Goal: Task Accomplishment & Management: Manage account settings

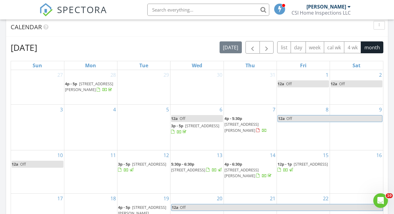
scroll to position [259, 0]
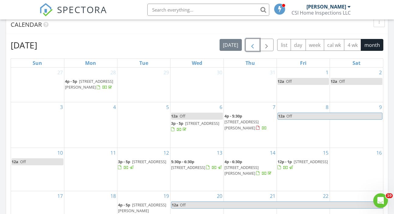
click at [254, 45] on span "button" at bounding box center [252, 44] width 7 height 7
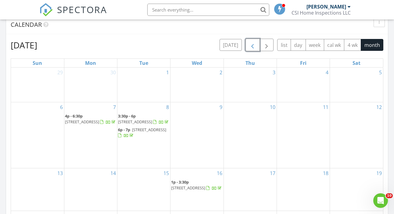
click at [254, 45] on span "button" at bounding box center [252, 44] width 7 height 7
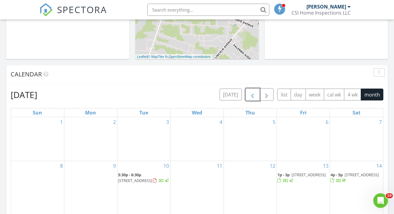
scroll to position [207, 0]
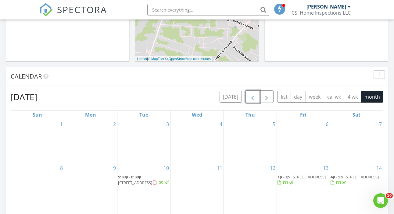
click at [251, 98] on span "button" at bounding box center [252, 96] width 7 height 7
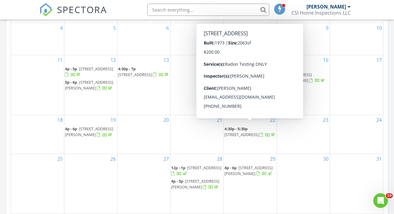
scroll to position [361, 0]
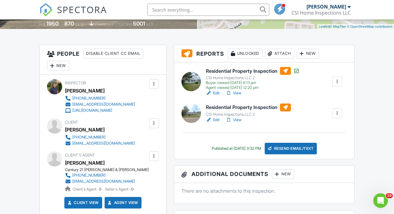
click at [338, 85] on div at bounding box center [337, 82] width 6 height 6
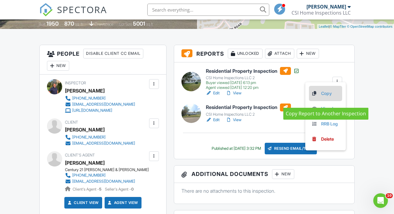
click at [328, 97] on link "Copy" at bounding box center [325, 93] width 28 height 7
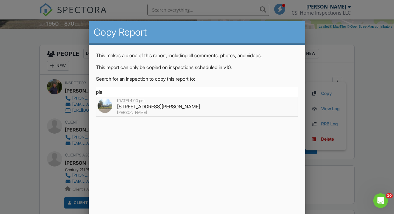
click at [168, 107] on div "1302 Scott Ave, Clementon, NJ 08021" at bounding box center [197, 106] width 199 height 7
type input "1302 Scott Ave, Clementon, NJ 08021"
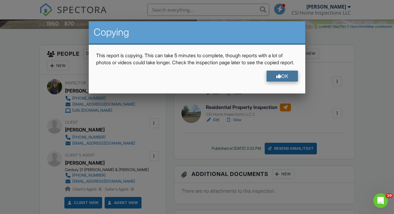
click at [282, 82] on div "OK" at bounding box center [282, 76] width 32 height 11
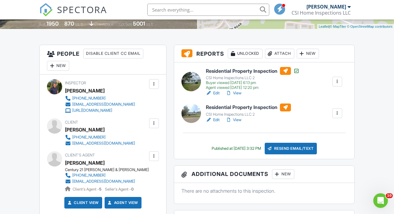
click at [337, 116] on div at bounding box center [337, 113] width 6 height 6
click at [318, 164] on div "Delete" at bounding box center [319, 160] width 13 height 7
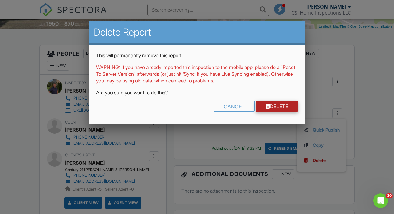
click at [280, 105] on link "Delete" at bounding box center [277, 106] width 42 height 11
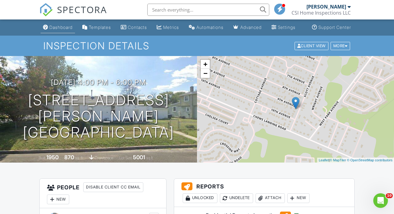
click at [58, 30] on div "Dashboard" at bounding box center [60, 27] width 23 height 5
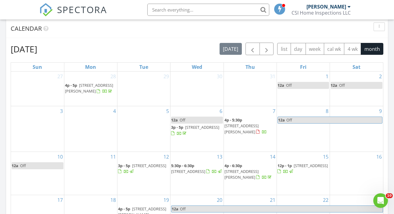
scroll to position [265, 0]
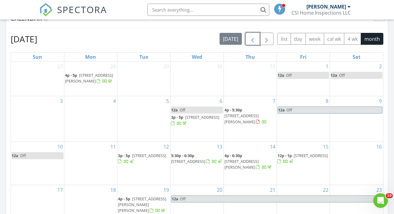
click at [253, 41] on span "button" at bounding box center [252, 38] width 7 height 7
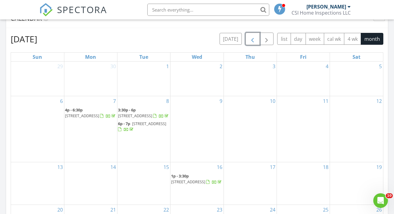
click at [253, 41] on span "button" at bounding box center [252, 38] width 7 height 7
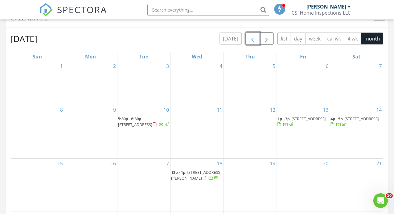
scroll to position [259, 0]
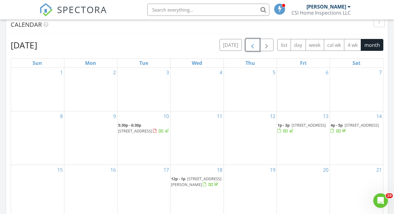
click at [254, 43] on span "button" at bounding box center [252, 44] width 7 height 7
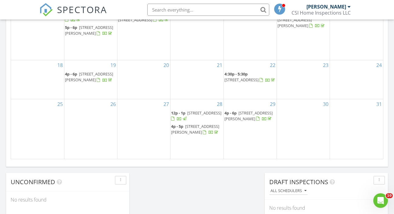
scroll to position [411, 0]
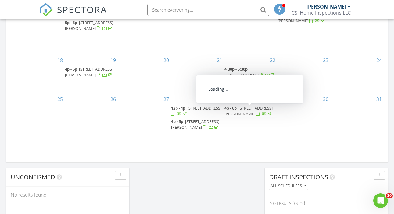
click at [246, 113] on span "1302 Scott Ave, Clementon 08021" at bounding box center [248, 110] width 48 height 11
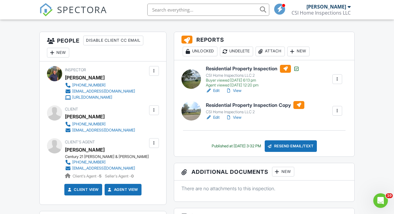
click at [259, 109] on h6 "Residential Property Inspection Copy" at bounding box center [255, 105] width 98 height 8
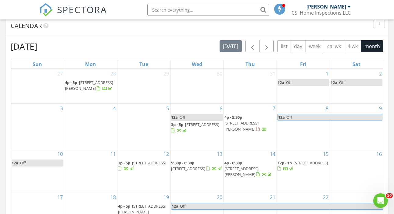
scroll to position [238, 0]
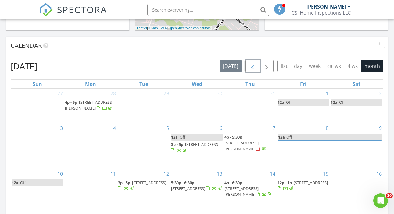
click at [252, 69] on span "button" at bounding box center [252, 66] width 7 height 7
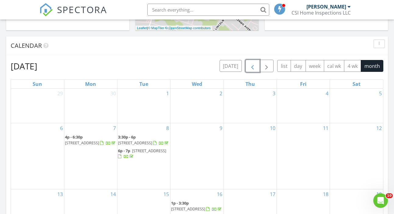
click at [252, 69] on span "button" at bounding box center [252, 66] width 7 height 7
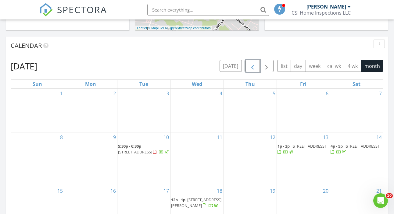
click at [252, 69] on span "button" at bounding box center [252, 66] width 7 height 7
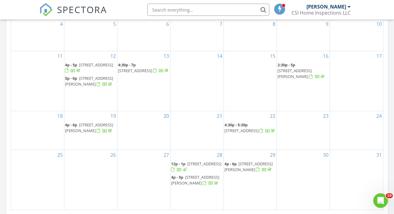
scroll to position [358, 0]
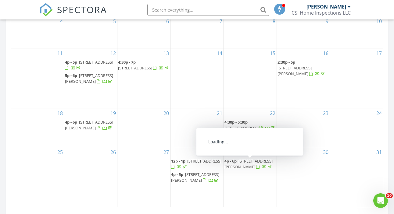
click at [243, 166] on span "1302 Scott Ave, Clementon 08021" at bounding box center [248, 164] width 48 height 11
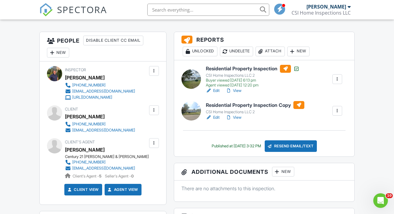
click at [112, 134] on div "[PHONE_NUMBER] [EMAIL_ADDRESS][DOMAIN_NAME]" at bounding box center [102, 127] width 75 height 12
drag, startPoint x: 112, startPoint y: 136, endPoint x: 73, endPoint y: 137, distance: 39.0
click at [73, 134] on div "[PHONE_NUMBER] [EMAIL_ADDRESS][DOMAIN_NAME]" at bounding box center [102, 127] width 75 height 12
copy div "[EMAIL_ADDRESS][DOMAIN_NAME]"
